Goal: Task Accomplishment & Management: Use online tool/utility

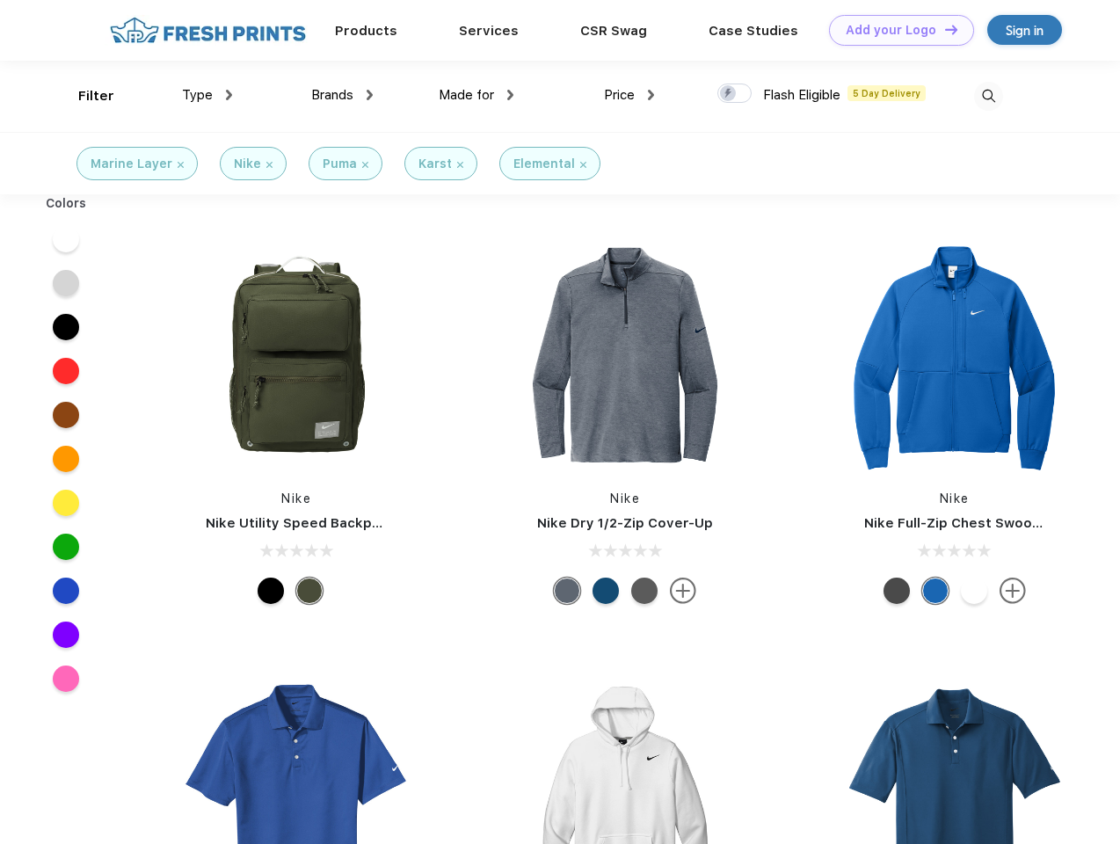
click at [895, 30] on link "Add your Logo Design Tool" at bounding box center [901, 30] width 145 height 31
click at [0, 0] on div "Design Tool" at bounding box center [0, 0] width 0 height 0
click at [943, 29] on link "Add your Logo Design Tool" at bounding box center [901, 30] width 145 height 31
click at [84, 96] on div "Filter" at bounding box center [96, 96] width 36 height 20
click at [207, 95] on span "Type" at bounding box center [197, 95] width 31 height 16
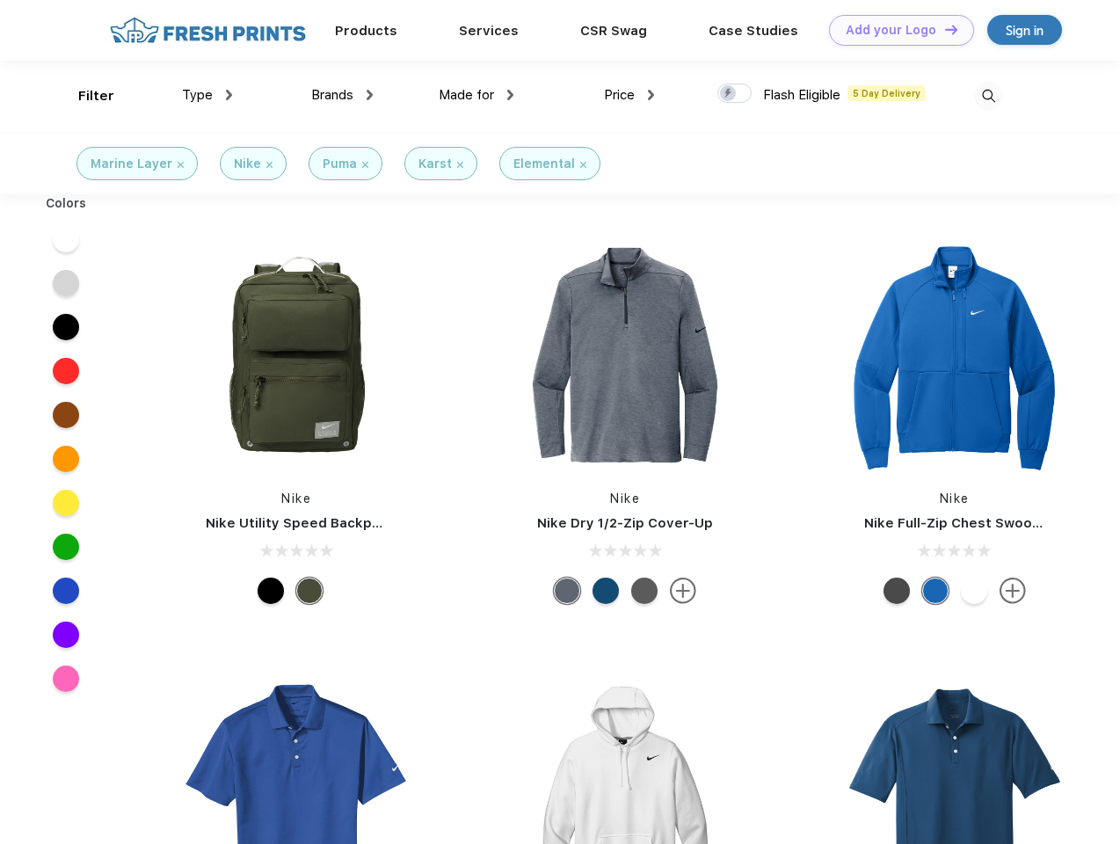
click at [342, 95] on span "Brands" at bounding box center [332, 95] width 42 height 16
click at [476, 95] on span "Made for" at bounding box center [466, 95] width 55 height 16
click at [629, 95] on span "Price" at bounding box center [619, 95] width 31 height 16
click at [735, 94] on div at bounding box center [734, 92] width 34 height 19
click at [729, 94] on input "checkbox" at bounding box center [722, 88] width 11 height 11
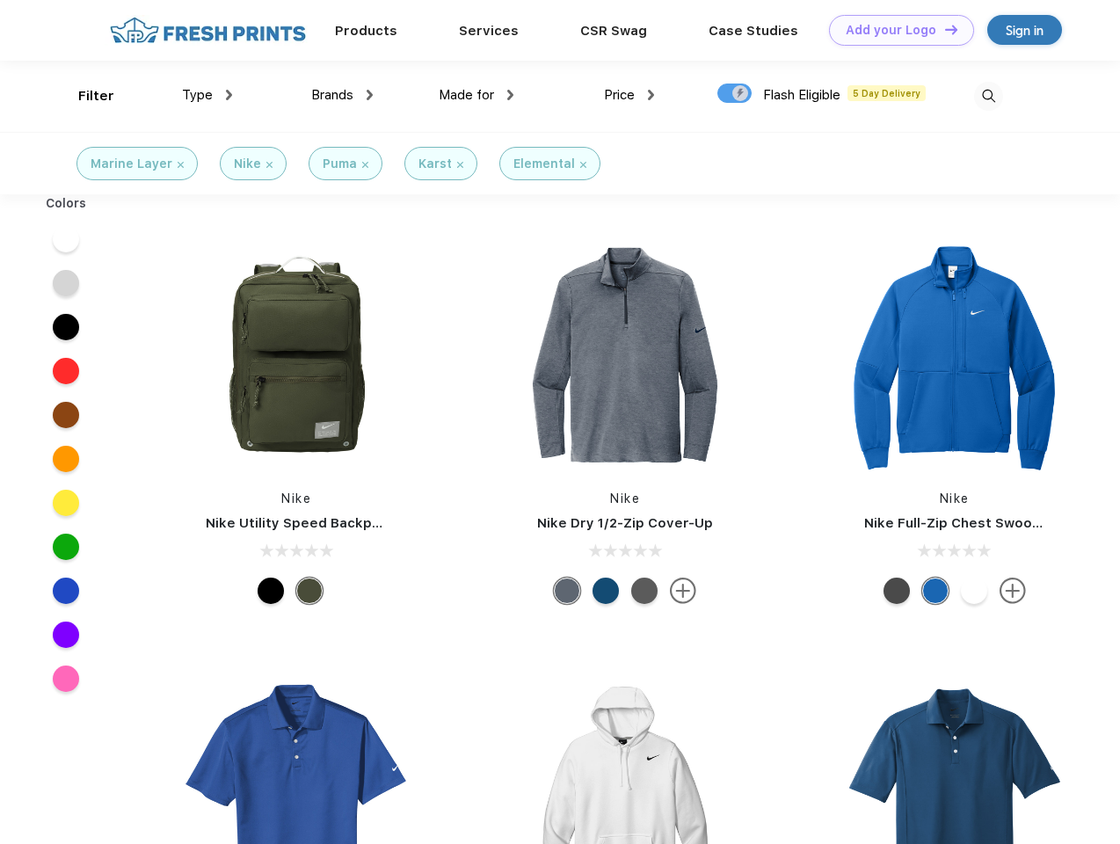
click at [988, 96] on img at bounding box center [988, 96] width 29 height 29
